Goal: Navigation & Orientation: Find specific page/section

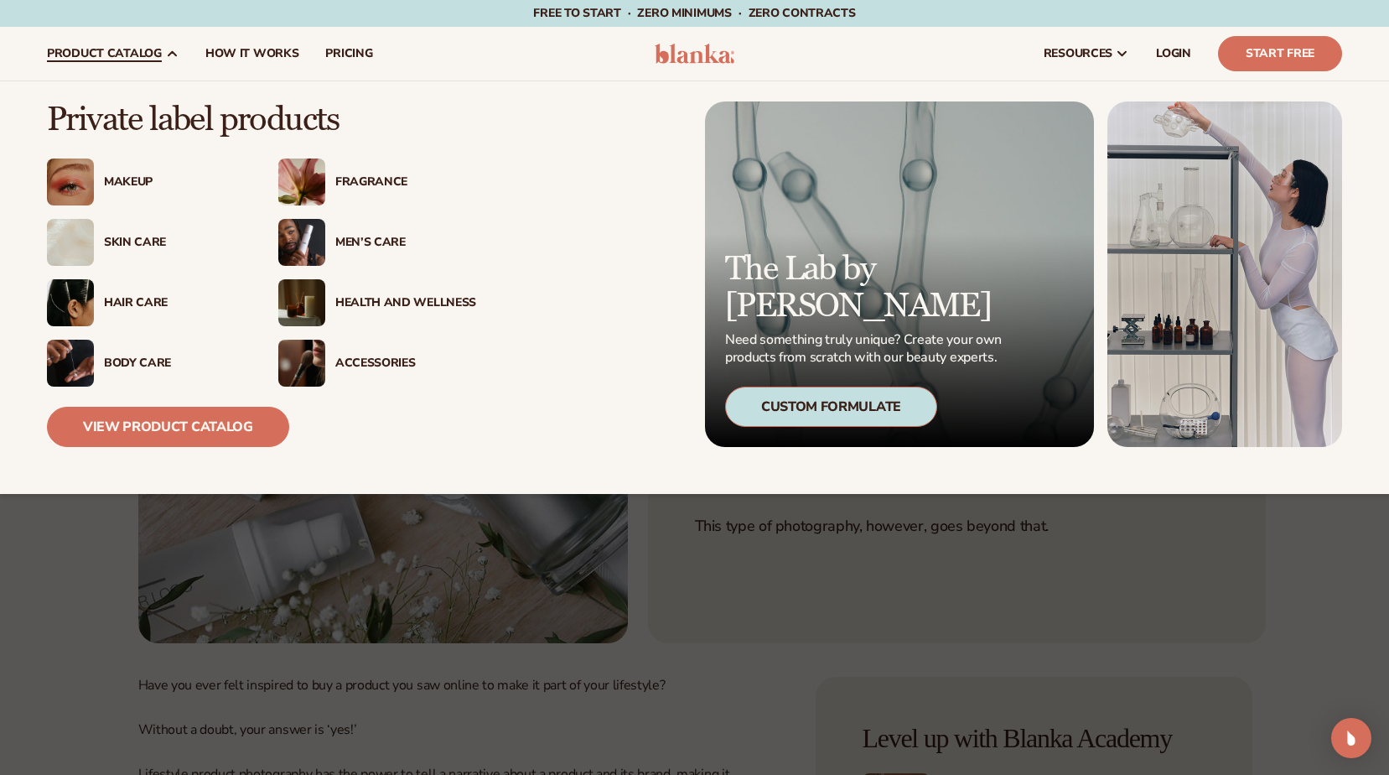
click at [120, 169] on div "Makeup" at bounding box center [146, 181] width 198 height 47
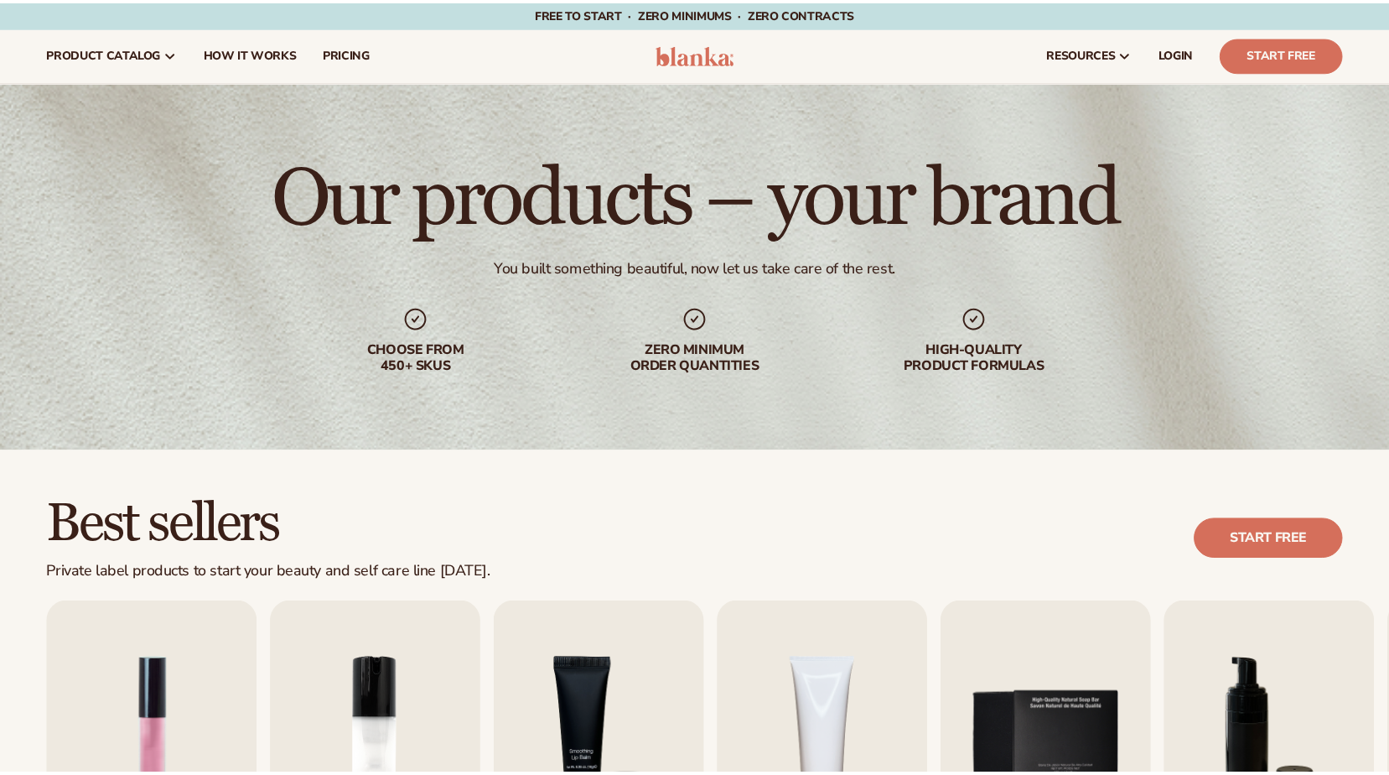
scroll to position [503, 0]
